Goal: Information Seeking & Learning: Find specific page/section

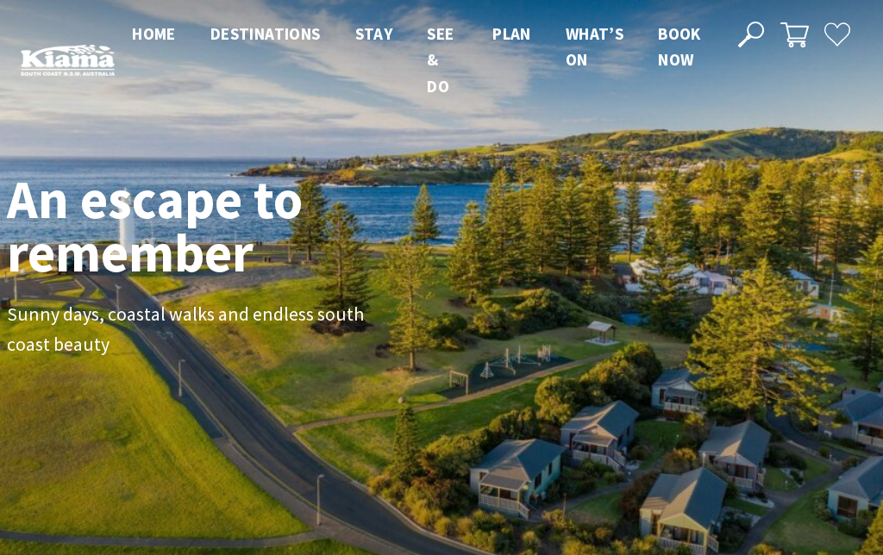
scroll to position [230, 870]
click at [758, 47] on icon at bounding box center [751, 35] width 26 height 26
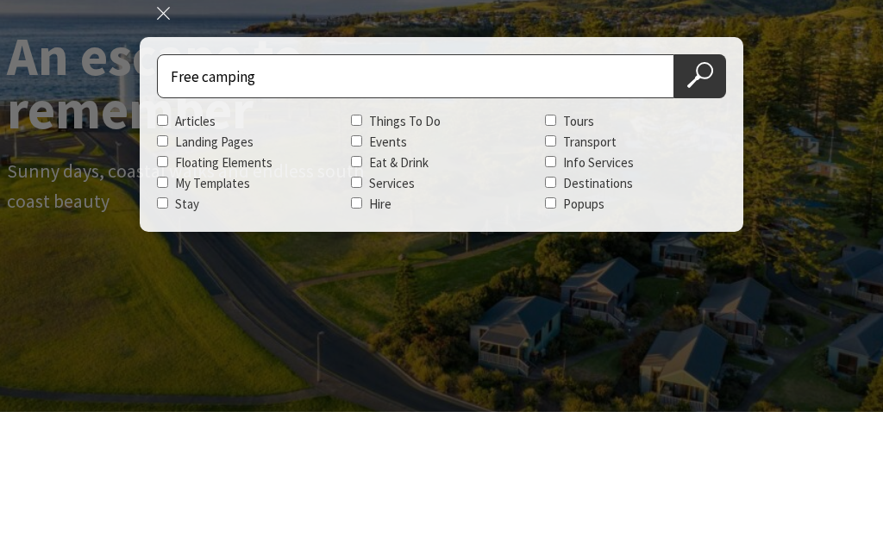
type input "Free camping"
click at [700, 197] on button "Search Now" at bounding box center [700, 219] width 52 height 44
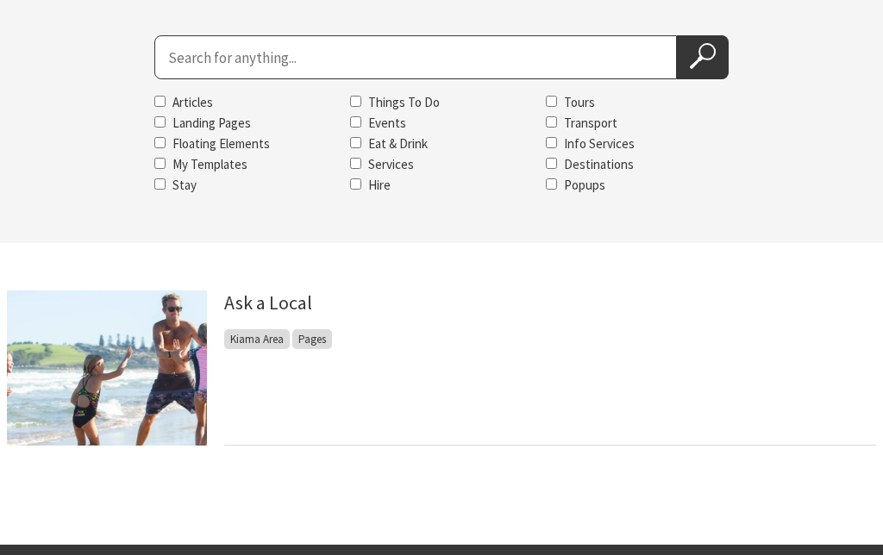
scroll to position [232, 0]
click at [257, 346] on span "Kiama Area" at bounding box center [257, 340] width 66 height 20
click at [276, 314] on link "Ask a Local" at bounding box center [268, 303] width 88 height 24
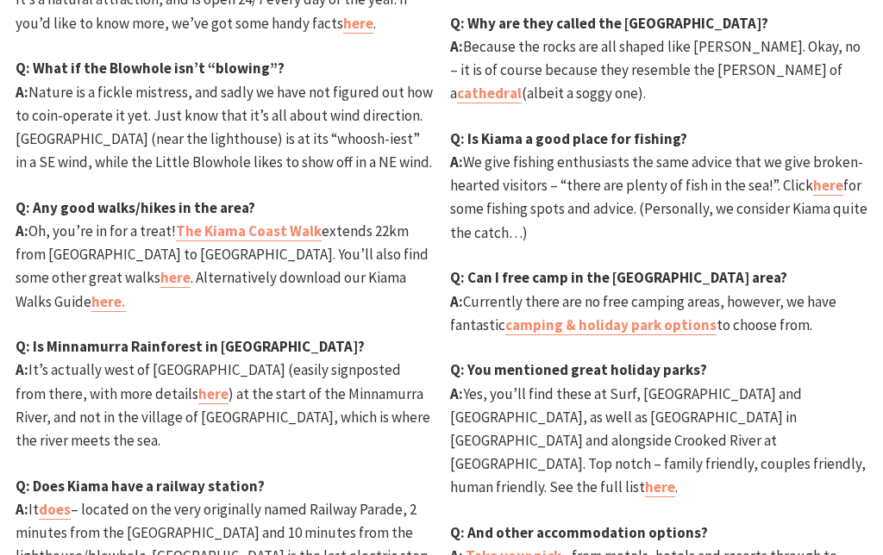
scroll to position [734, 0]
